Goal: Information Seeking & Learning: Learn about a topic

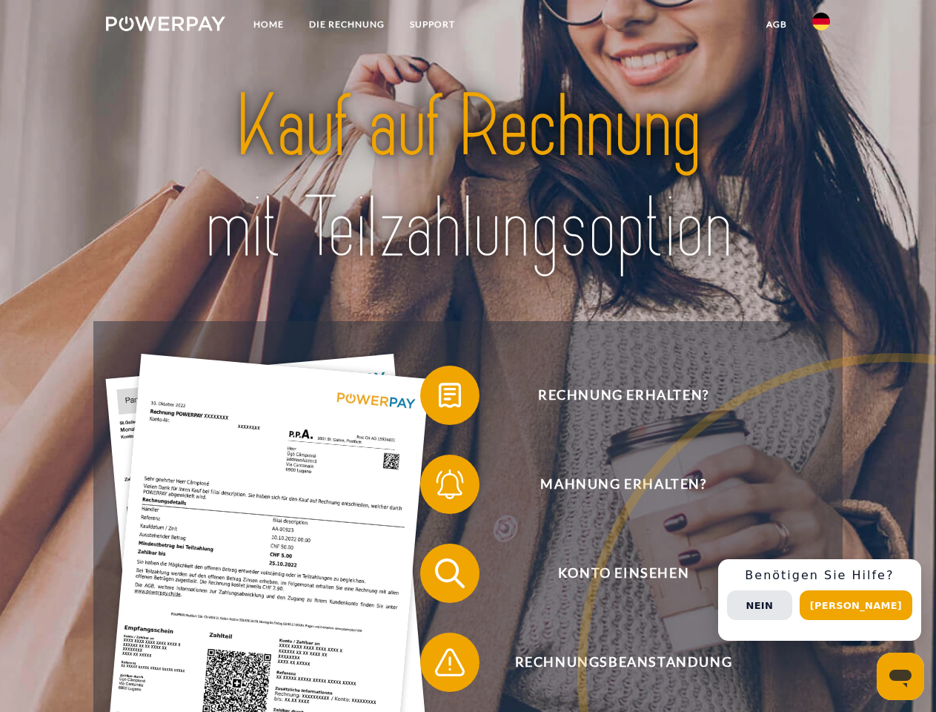
click at [165, 26] on img at bounding box center [165, 23] width 119 height 15
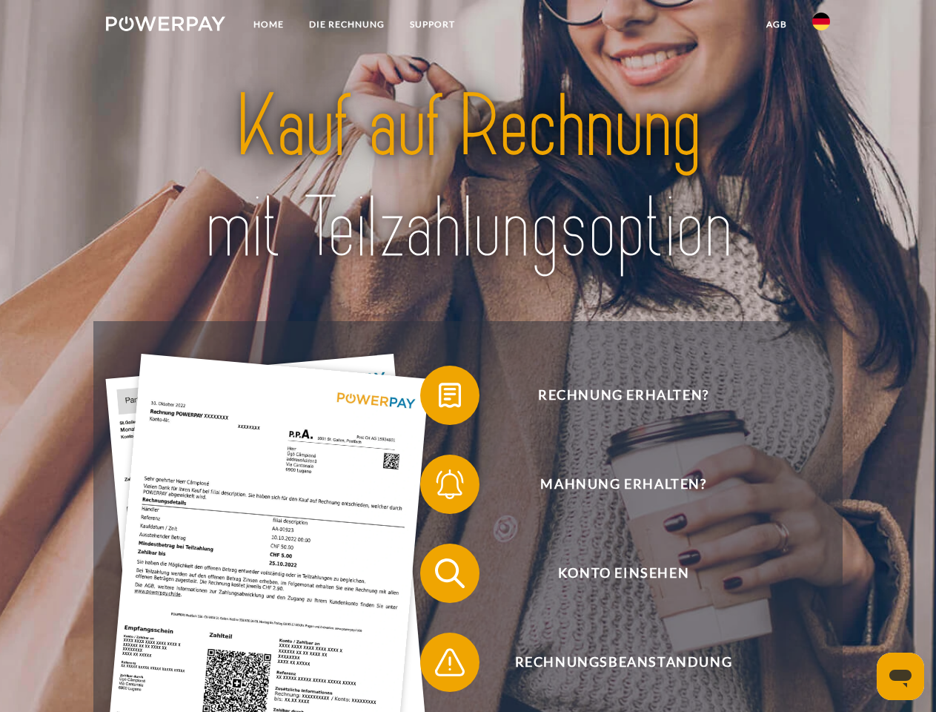
click at [821, 26] on img at bounding box center [821, 22] width 18 height 18
click at [776, 24] on link "agb" at bounding box center [777, 24] width 46 height 27
click at [439, 398] on span at bounding box center [428, 395] width 74 height 74
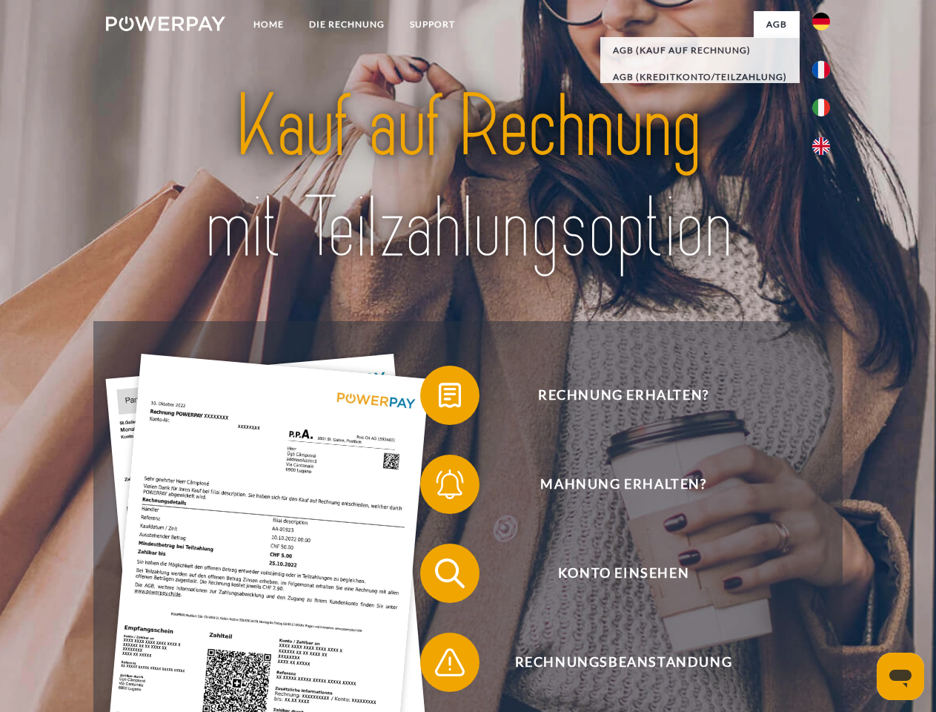
click at [439, 487] on span at bounding box center [428, 484] width 74 height 74
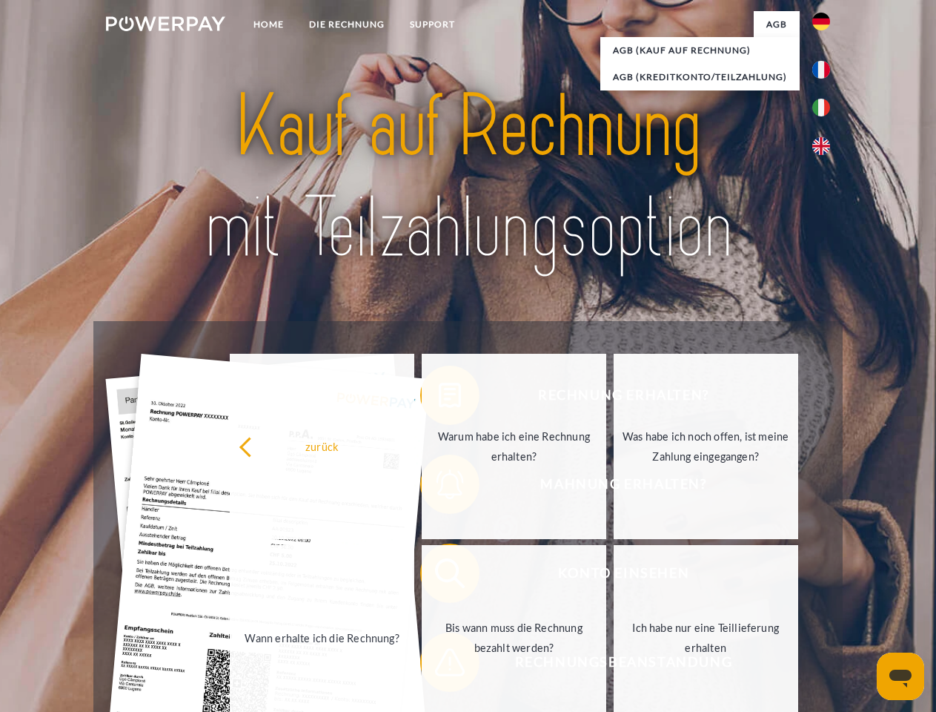
click at [439, 576] on link "Bis wann muss die Rechnung bezahlt werden?" at bounding box center [514, 637] width 185 height 185
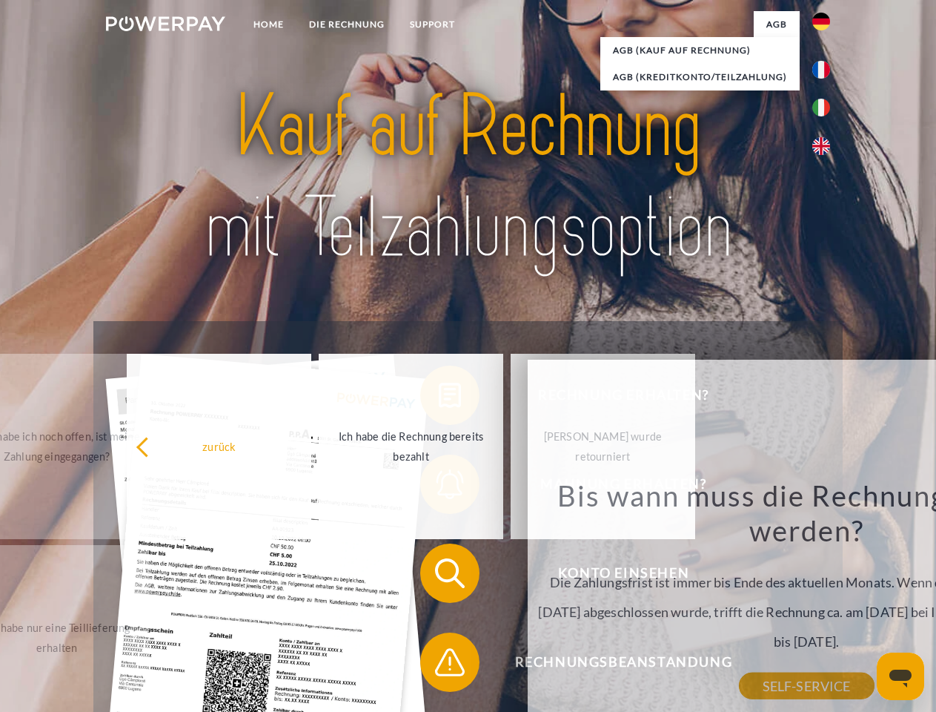
click at [439, 665] on span at bounding box center [428, 662] width 74 height 74
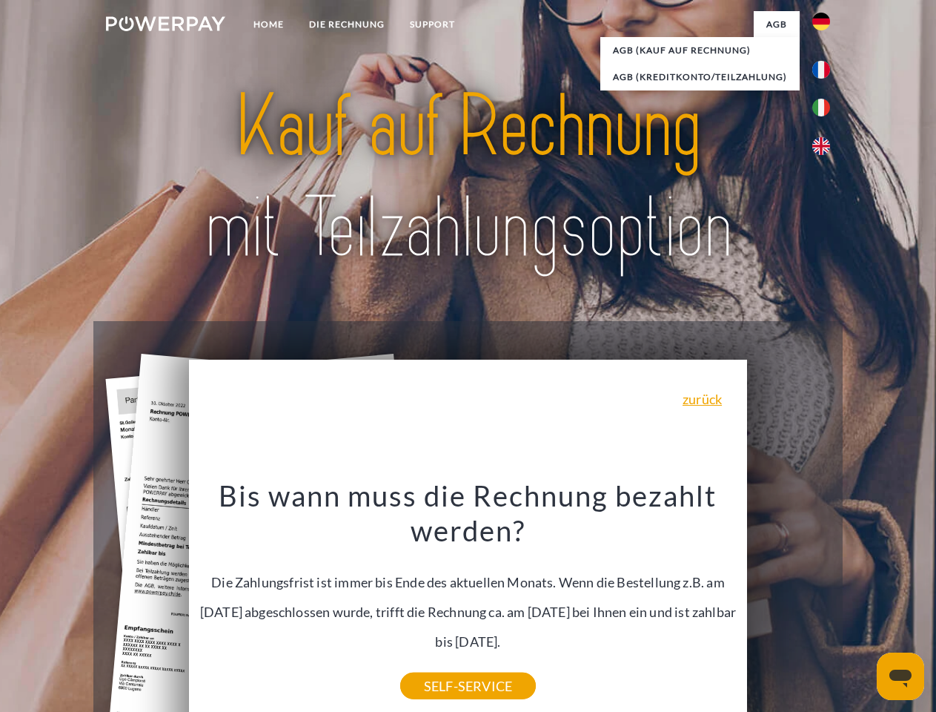
click at [825, 600] on div "Rechnung erhalten? Mahnung erhalten? Konto einsehen" at bounding box center [467, 617] width 749 height 593
click at [789, 603] on span "Konto einsehen" at bounding box center [623, 572] width 363 height 59
click at [861, 605] on header "Home DIE RECHNUNG SUPPORT" at bounding box center [468, 512] width 936 height 1024
